Goal: Task Accomplishment & Management: Manage account settings

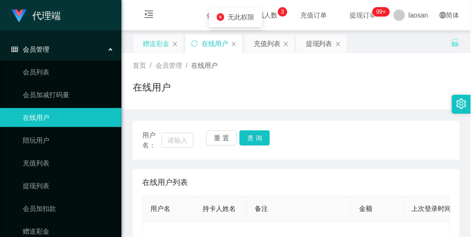
drag, startPoint x: 0, startPoint y: 0, endPoint x: 157, endPoint y: 42, distance: 162.9
click at [157, 42] on div "赠送彩金" at bounding box center [156, 44] width 27 height 18
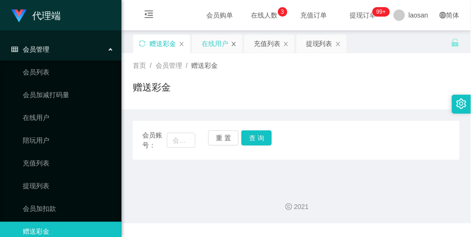
click at [233, 44] on icon "图标: close" at bounding box center [234, 44] width 6 height 6
click at [252, 12] on span "在线人数 0 1 2 3 4 5 6 7 8 9 0 1 2 3 4 5 6 7 8 9 0 1 2 3 4 5 6 7 8 9" at bounding box center [265, 15] width 36 height 7
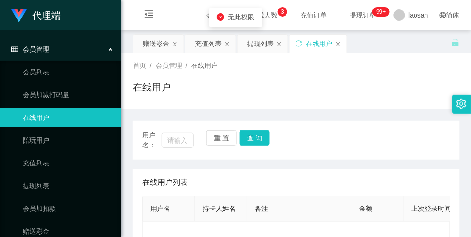
click at [221, 18] on icon "icon: close-circle" at bounding box center [221, 17] width 8 height 8
click at [339, 45] on icon "图标: close" at bounding box center [338, 44] width 6 height 6
